Goal: Task Accomplishment & Management: Manage account settings

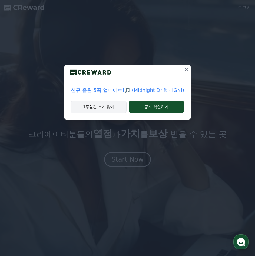
click at [112, 105] on button "1주일간 보지 않기" at bounding box center [99, 106] width 56 height 12
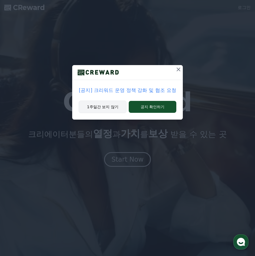
click at [105, 110] on button "1주일간 보지 않기" at bounding box center [103, 106] width 48 height 12
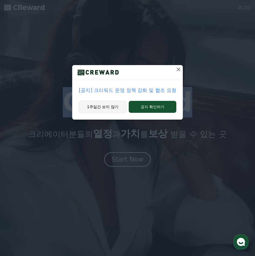
click at [105, 110] on h1 "CReward" at bounding box center [128, 102] width 130 height 26
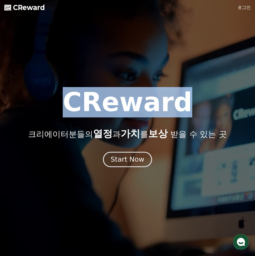
click at [136, 157] on div "Start Now" at bounding box center [128, 159] width 34 height 9
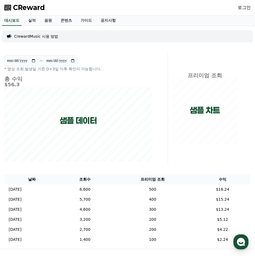
click at [248, 7] on link "로그인" at bounding box center [244, 7] width 13 height 6
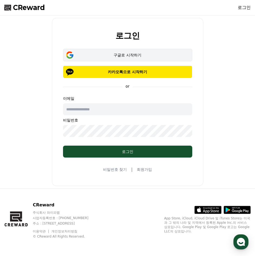
click at [125, 56] on div "구글로 시작하기" at bounding box center [128, 54] width 114 height 5
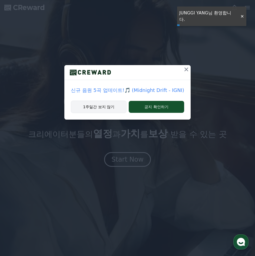
click at [112, 106] on button "1주일간 보지 않기" at bounding box center [99, 106] width 56 height 12
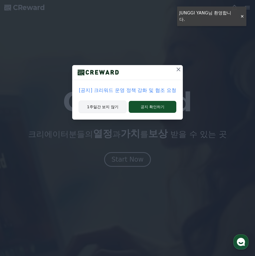
click at [112, 106] on button "1주일간 보지 않기" at bounding box center [103, 106] width 48 height 12
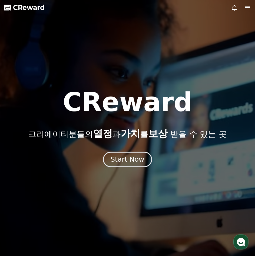
click at [129, 162] on div "Start Now" at bounding box center [128, 159] width 34 height 9
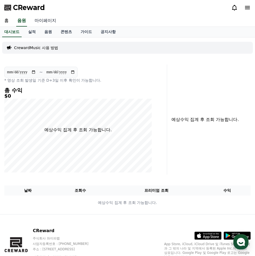
click at [45, 20] on link "마이페이지" at bounding box center [45, 20] width 30 height 11
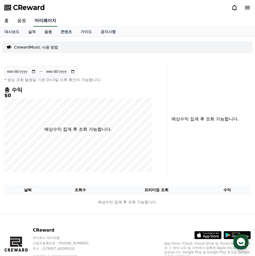
select select "**********"
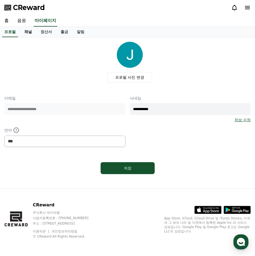
click at [29, 31] on link "채널" at bounding box center [28, 32] width 16 height 10
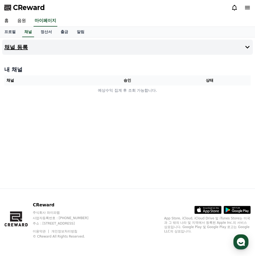
click at [40, 46] on button "채널 등록" at bounding box center [127, 47] width 251 height 15
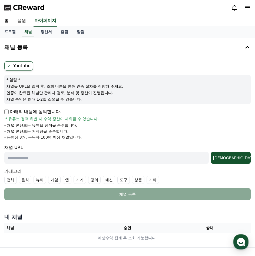
scroll to position [54, 0]
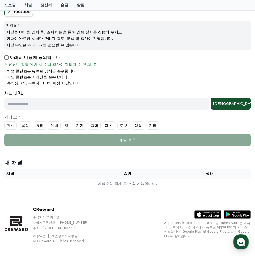
click at [56, 105] on input "text" at bounding box center [106, 103] width 205 height 12
paste input "**********"
click at [68, 106] on input "**********" at bounding box center [106, 103] width 205 height 12
click at [235, 106] on div "조회" at bounding box center [230, 103] width 35 height 5
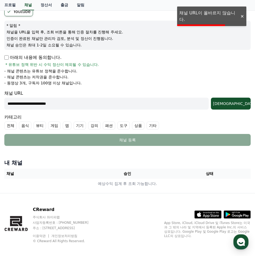
click at [7, 103] on input "**********" at bounding box center [106, 103] width 205 height 12
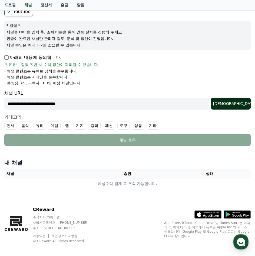
type input "**********"
click at [239, 104] on div "조회" at bounding box center [230, 103] width 35 height 5
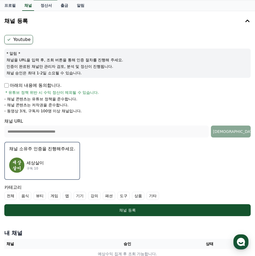
scroll to position [0, 0]
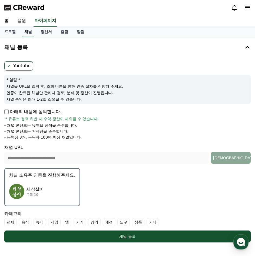
click at [26, 34] on link "채널" at bounding box center [28, 32] width 12 height 10
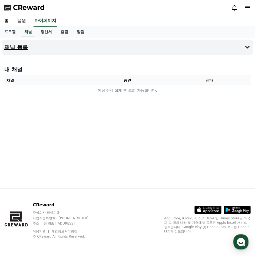
click at [43, 46] on button "채널 등록" at bounding box center [127, 47] width 251 height 15
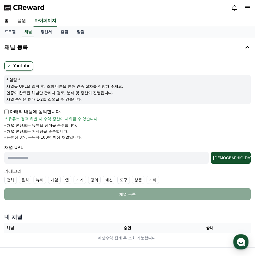
click at [38, 159] on input "text" at bounding box center [106, 158] width 205 height 12
paste input "**********"
type input "**********"
click at [238, 159] on div "조회" at bounding box center [230, 157] width 35 height 5
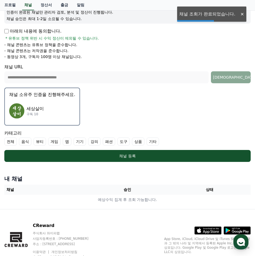
scroll to position [81, 0]
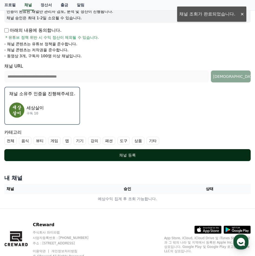
click at [116, 155] on div "채널 등록" at bounding box center [127, 154] width 225 height 5
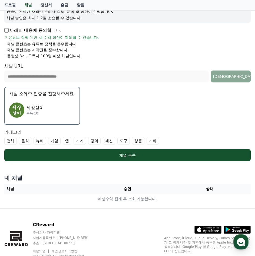
click at [11, 140] on label "전체" at bounding box center [10, 140] width 12 height 8
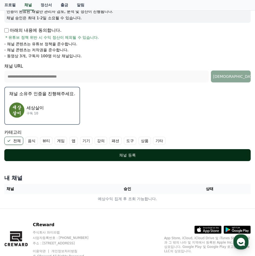
click at [84, 155] on div "채널 등록" at bounding box center [127, 154] width 225 height 5
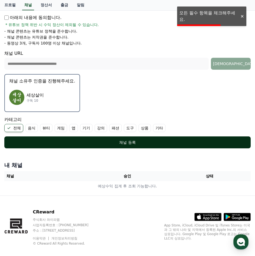
scroll to position [101, 0]
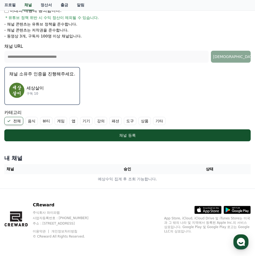
click at [56, 86] on div "세상살이 구독 10" at bounding box center [42, 90] width 66 height 22
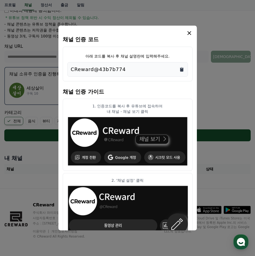
click at [180, 69] on icon "Copy to clipboard" at bounding box center [181, 69] width 5 height 5
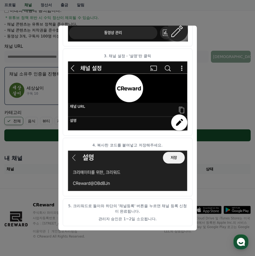
scroll to position [193, 0]
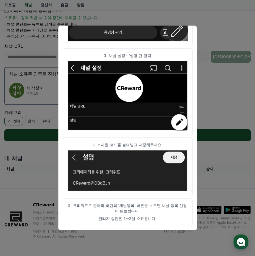
click at [222, 79] on button "close modal" at bounding box center [127, 128] width 255 height 256
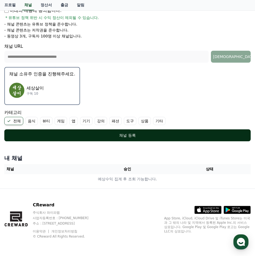
click at [84, 132] on button "채널 등록" at bounding box center [127, 135] width 247 height 12
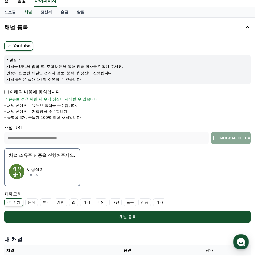
scroll to position [101, 0]
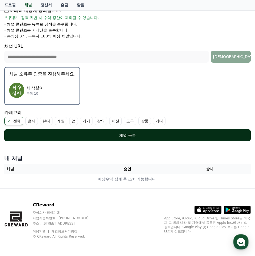
click at [102, 132] on button "채널 등록" at bounding box center [127, 135] width 247 height 12
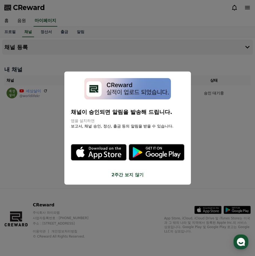
click at [134, 176] on button "2주간 보지 않기" at bounding box center [128, 174] width 114 height 6
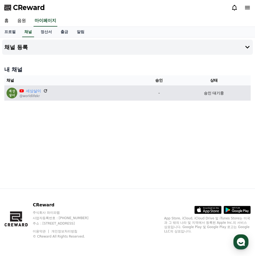
click at [45, 91] on icon at bounding box center [45, 90] width 5 height 5
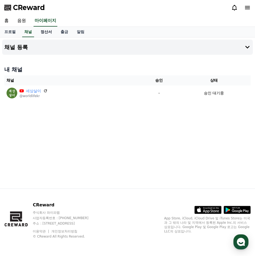
click at [49, 33] on link "정산서" at bounding box center [46, 32] width 20 height 10
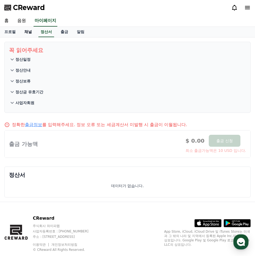
click at [31, 33] on link "채널" at bounding box center [28, 32] width 16 height 10
